Goal: Task Accomplishment & Management: Use online tool/utility

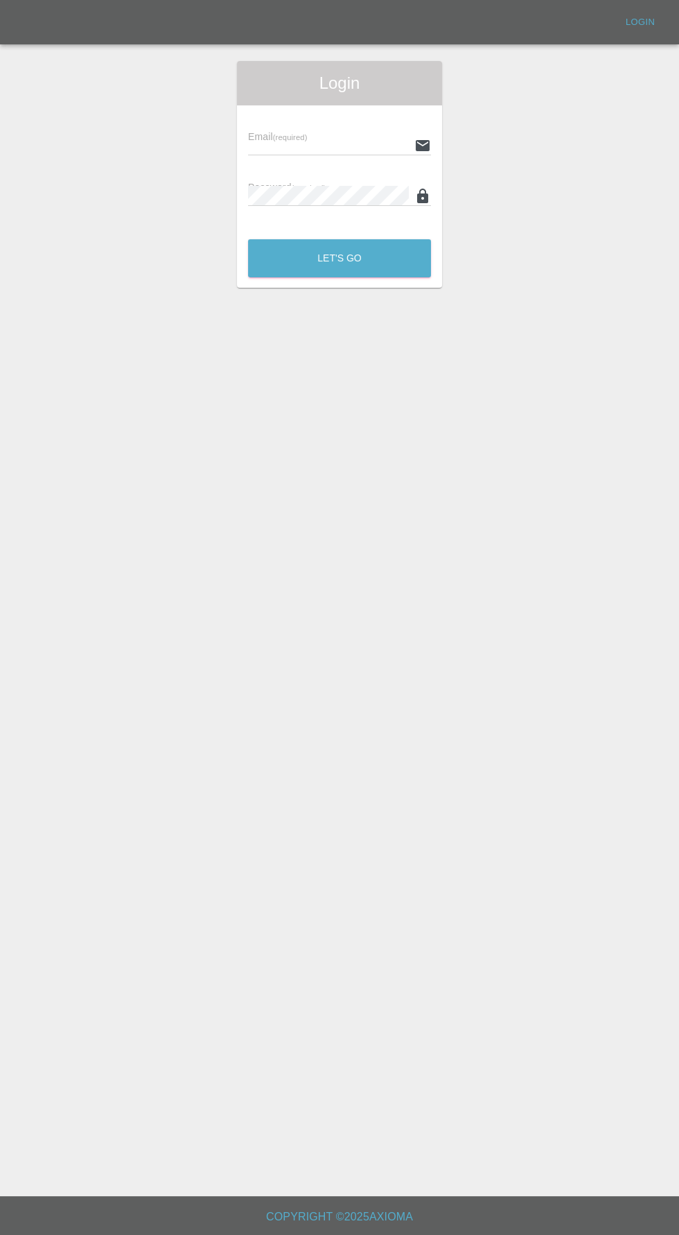
click at [260, 100] on div "Login" at bounding box center [339, 83] width 205 height 44
click at [266, 146] on input "text" at bounding box center [328, 145] width 161 height 20
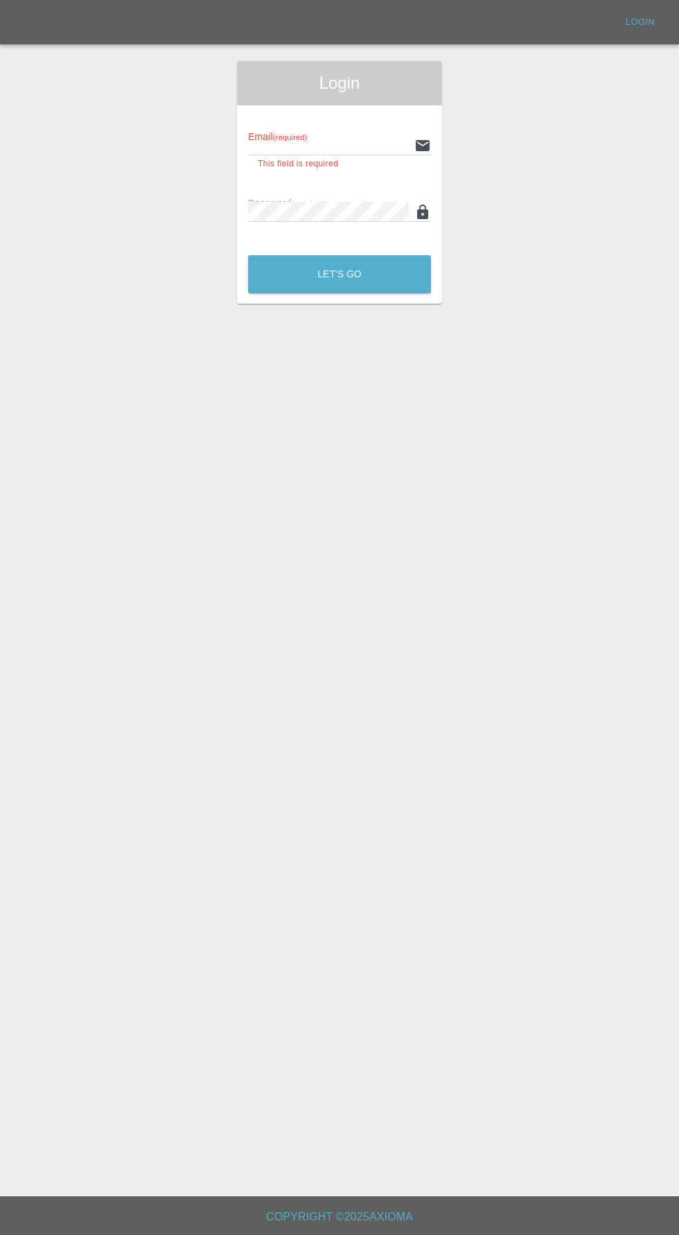
type input "[EMAIL_ADDRESS][DOMAIN_NAME]"
click at [248, 255] on button "Let's Go" at bounding box center [339, 274] width 183 height 38
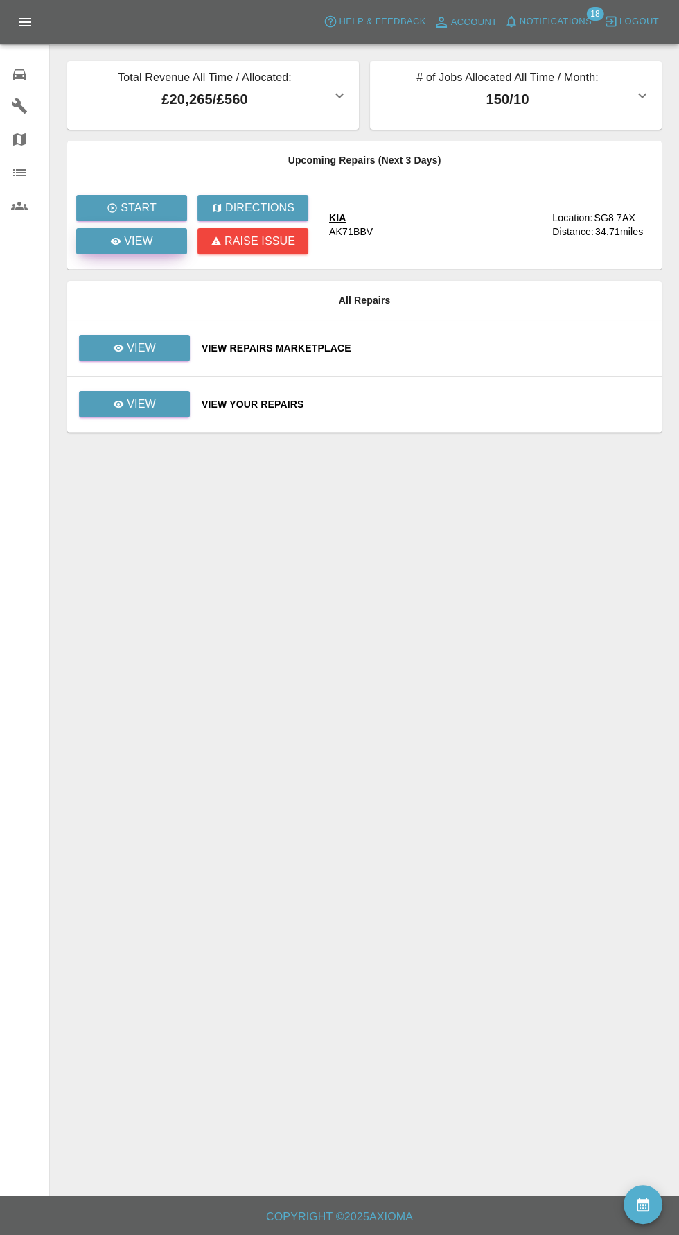
click at [116, 241] on icon at bounding box center [116, 241] width 10 height 7
click at [133, 346] on p "View" at bounding box center [141, 348] width 29 height 17
